Goal: Task Accomplishment & Management: Manage account settings

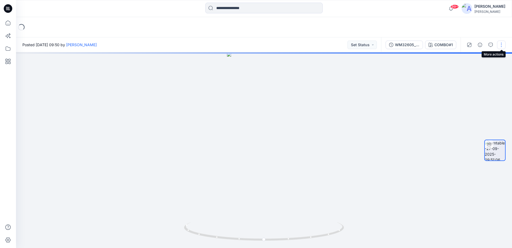
click at [502, 44] on button "button" at bounding box center [502, 45] width 9 height 9
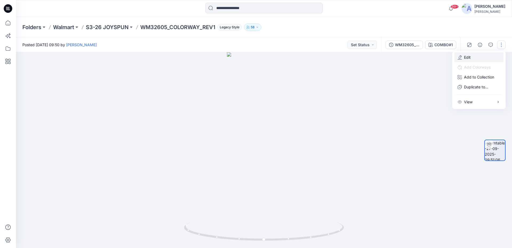
click at [475, 59] on button "Edit" at bounding box center [479, 57] width 49 height 10
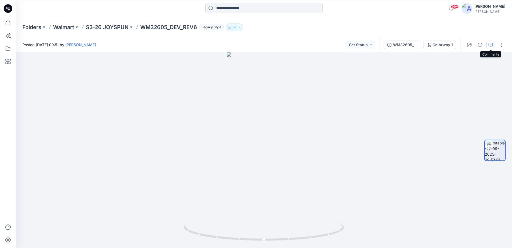
click at [491, 46] on icon "button" at bounding box center [491, 45] width 4 height 4
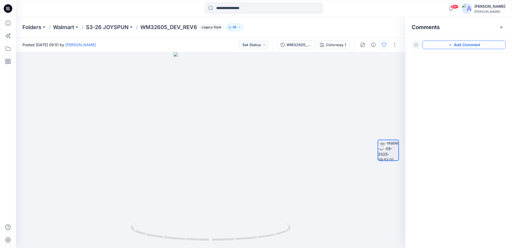
click at [452, 46] on icon "button" at bounding box center [450, 45] width 4 height 4
click at [211, 107] on div "1" at bounding box center [211, 150] width 390 height 196
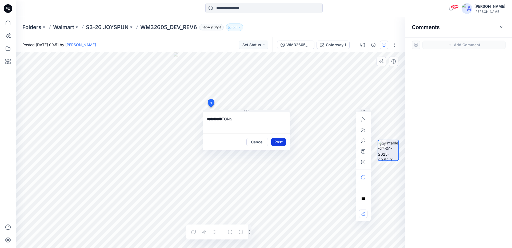
type textarea "**********"
click at [281, 142] on button "Post" at bounding box center [278, 142] width 15 height 9
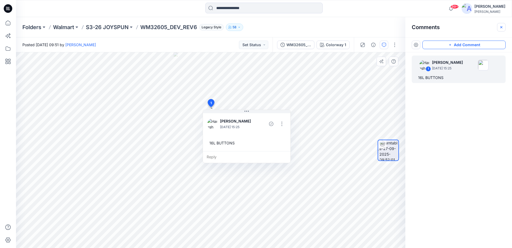
click at [505, 27] on button "button" at bounding box center [502, 27] width 9 height 9
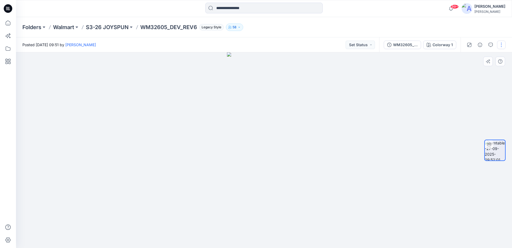
click at [502, 44] on button "button" at bounding box center [502, 45] width 9 height 9
click at [482, 55] on button "Edit" at bounding box center [479, 57] width 49 height 10
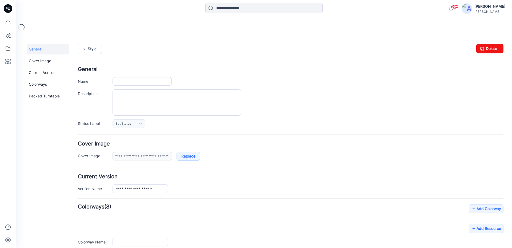
type input "**********"
type input "*******"
type input "**********"
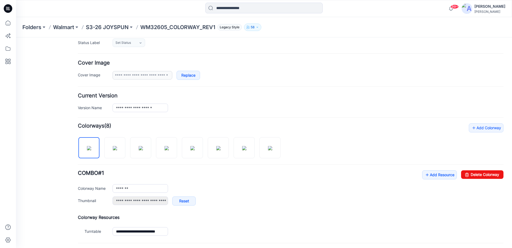
scroll to position [132, 0]
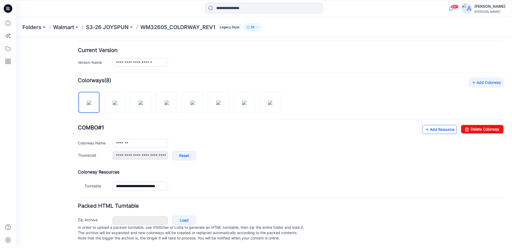
click at [435, 126] on link "Add Resource" at bounding box center [440, 129] width 35 height 9
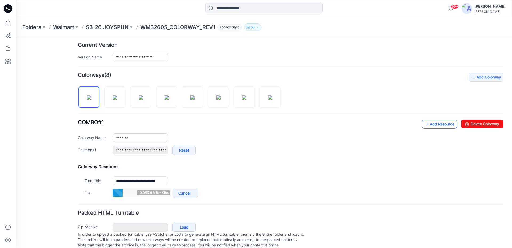
click at [430, 123] on link "Add Resource" at bounding box center [440, 124] width 35 height 9
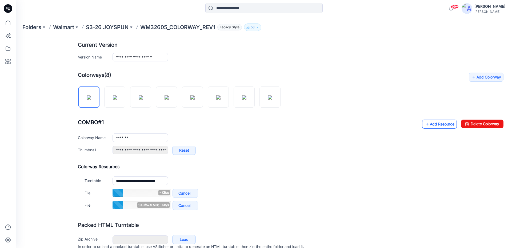
click at [428, 124] on link "Add Resource" at bounding box center [440, 124] width 35 height 9
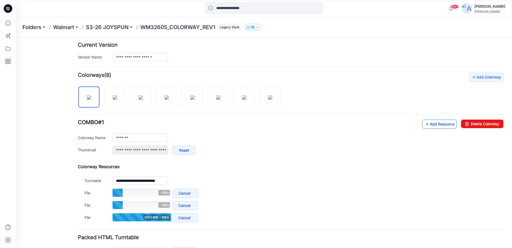
click at [429, 124] on link "Add Resource" at bounding box center [440, 124] width 35 height 9
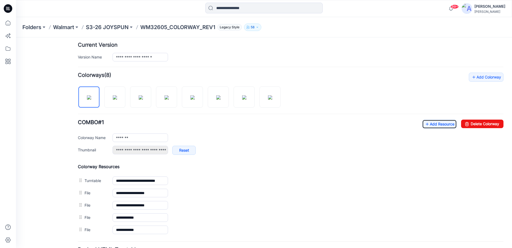
scroll to position [0, 0]
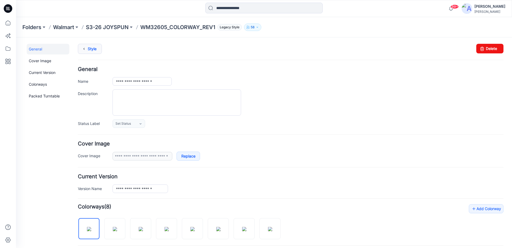
click at [88, 49] on link "Style" at bounding box center [90, 49] width 24 height 10
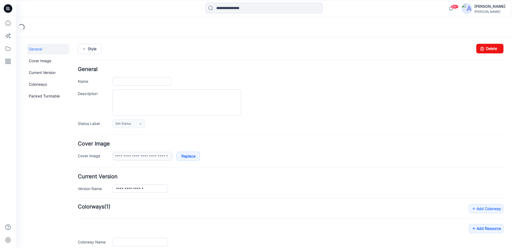
type input "**********"
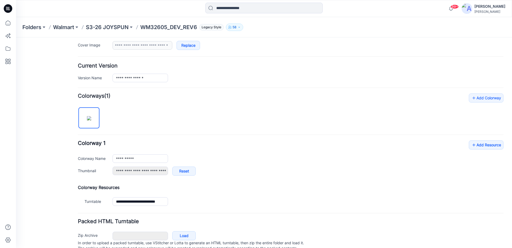
scroll to position [132, 0]
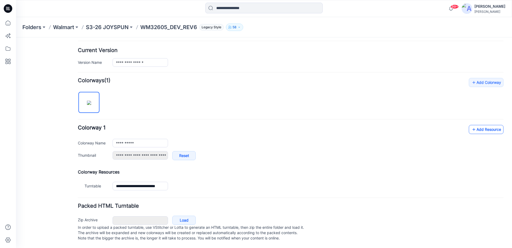
click at [472, 127] on icon at bounding box center [474, 129] width 5 height 9
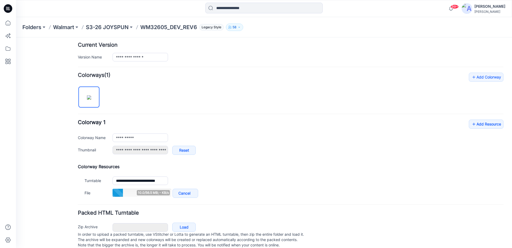
click at [484, 119] on div "**********" at bounding box center [291, 136] width 426 height 127
click at [482, 123] on link "Add Resource" at bounding box center [486, 124] width 35 height 9
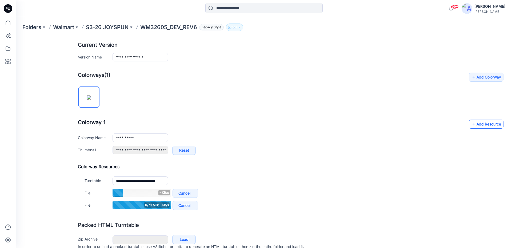
click at [469, 121] on link "Add Resource" at bounding box center [486, 124] width 35 height 9
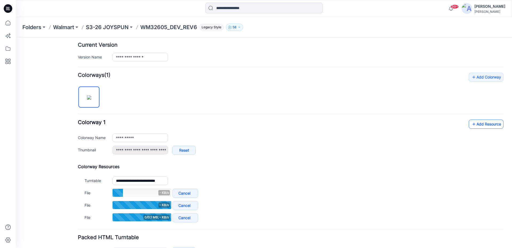
click at [477, 128] on link "Add Resource" at bounding box center [486, 124] width 35 height 9
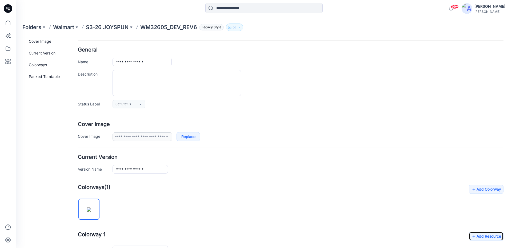
scroll to position [0, 0]
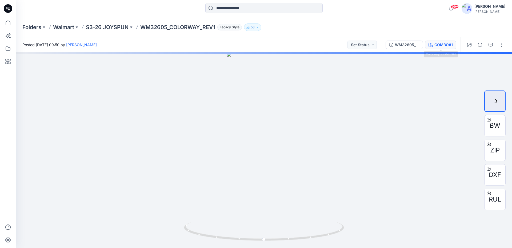
click at [437, 47] on div "COMBO#1" at bounding box center [444, 45] width 18 height 6
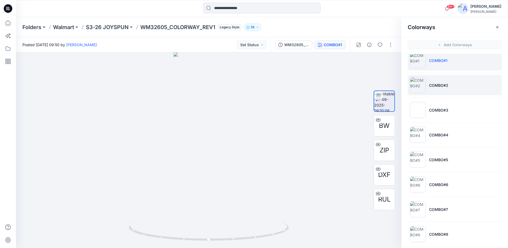
scroll to position [14, 0]
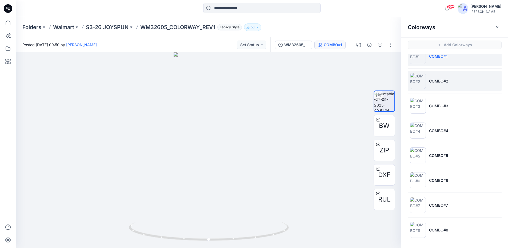
click at [435, 83] on p "COMBO#2" at bounding box center [438, 81] width 19 height 6
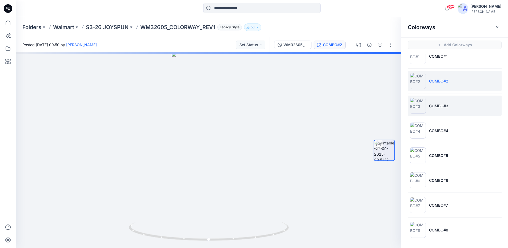
click at [437, 106] on p "COMBO#3" at bounding box center [438, 106] width 19 height 6
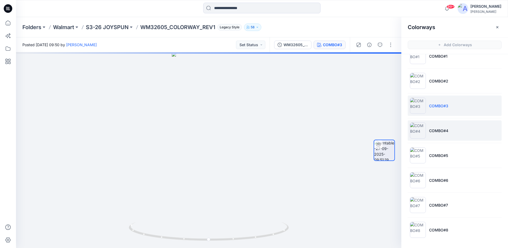
click at [440, 131] on p "COMBO#4" at bounding box center [438, 131] width 19 height 6
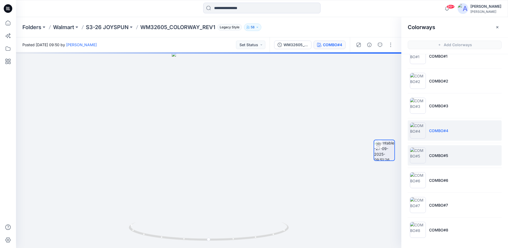
click at [439, 147] on li "COMBO#5" at bounding box center [455, 155] width 94 height 20
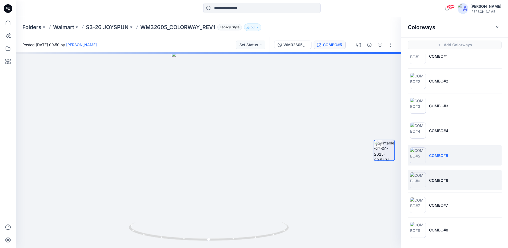
click at [443, 177] on li "COMBO#6" at bounding box center [455, 180] width 94 height 20
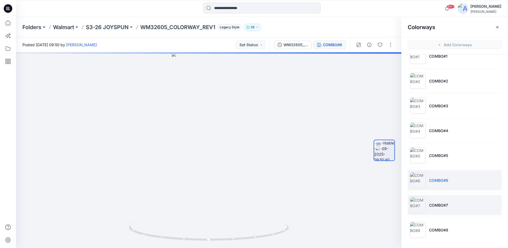
click at [445, 202] on p "COMBO#7" at bounding box center [438, 205] width 19 height 6
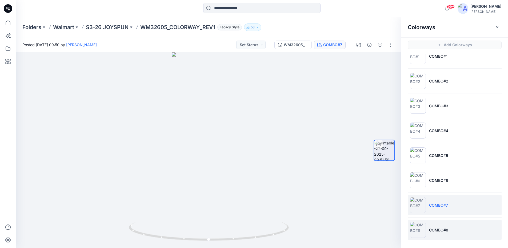
click at [443, 228] on p "COMBO#8" at bounding box center [438, 230] width 19 height 6
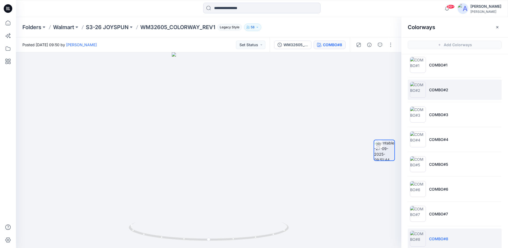
scroll to position [0, 0]
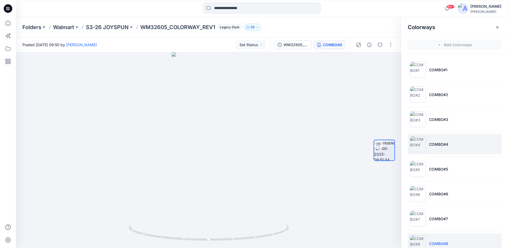
click at [439, 146] on p "COMBO#4" at bounding box center [438, 144] width 19 height 6
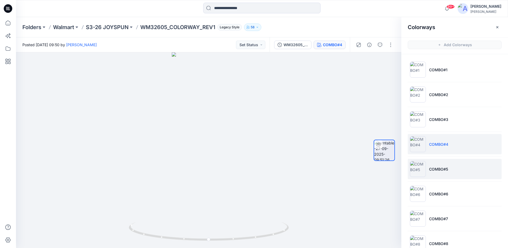
click at [439, 165] on li "COMBO#5" at bounding box center [455, 169] width 94 height 20
drag, startPoint x: 213, startPoint y: 71, endPoint x: 222, endPoint y: 204, distance: 133.5
click at [222, 207] on img at bounding box center [209, 140] width 195 height 215
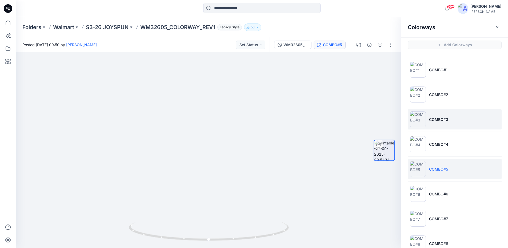
click at [445, 118] on p "COMBO#3" at bounding box center [438, 120] width 19 height 6
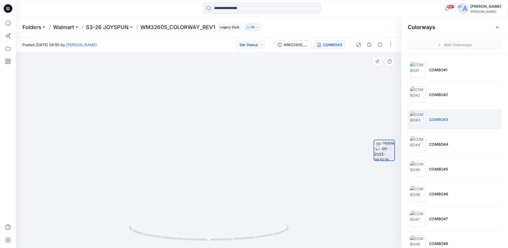
drag, startPoint x: 214, startPoint y: 95, endPoint x: 216, endPoint y: 184, distance: 89.2
click at [216, 184] on img at bounding box center [209, 115] width 195 height 266
